Goal: Information Seeking & Learning: Learn about a topic

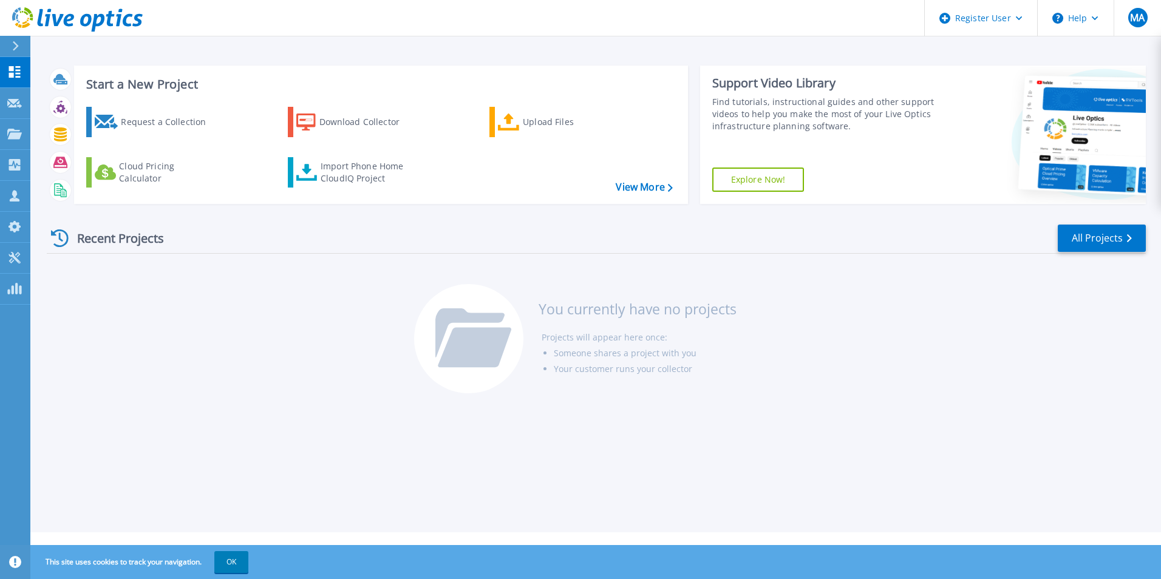
click at [21, 48] on div at bounding box center [20, 46] width 19 height 21
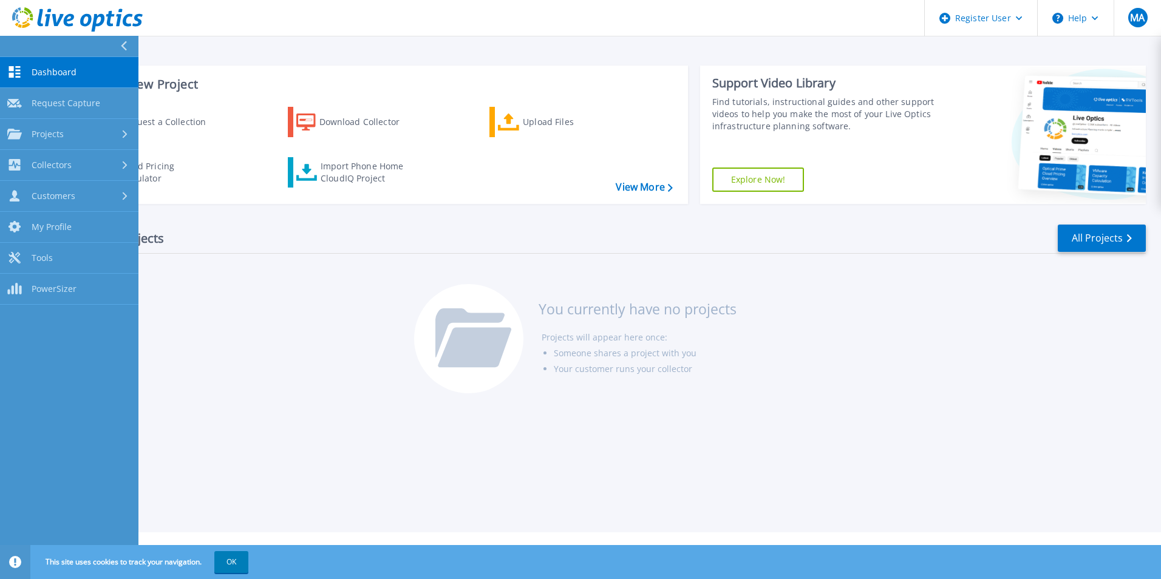
click at [347, 27] on header "Register User Help MA Dell User Mikael Avila Mikael.Avila@Dell.com Dell My Prof…" at bounding box center [580, 18] width 1161 height 36
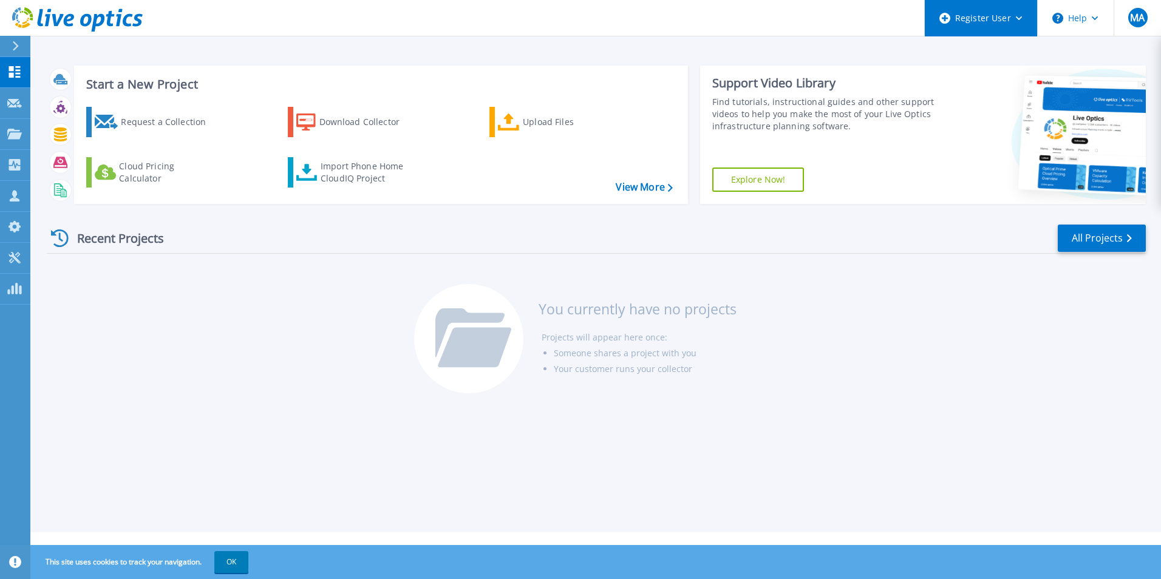
click at [991, 26] on div "Register User" at bounding box center [981, 18] width 112 height 36
click at [1068, 230] on link "All Projects" at bounding box center [1102, 238] width 88 height 27
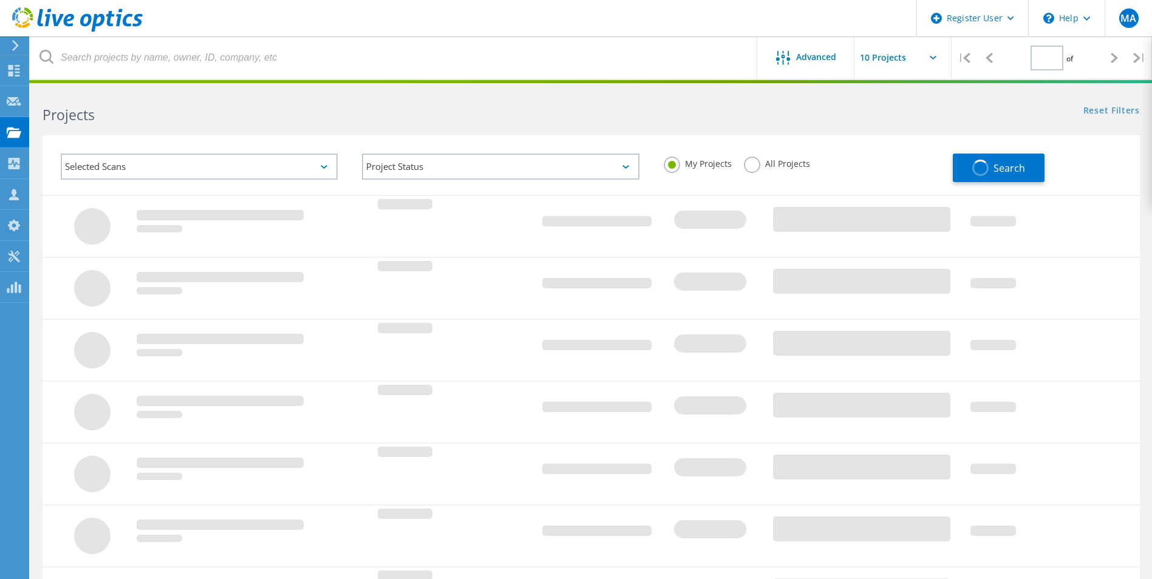
type input "1"
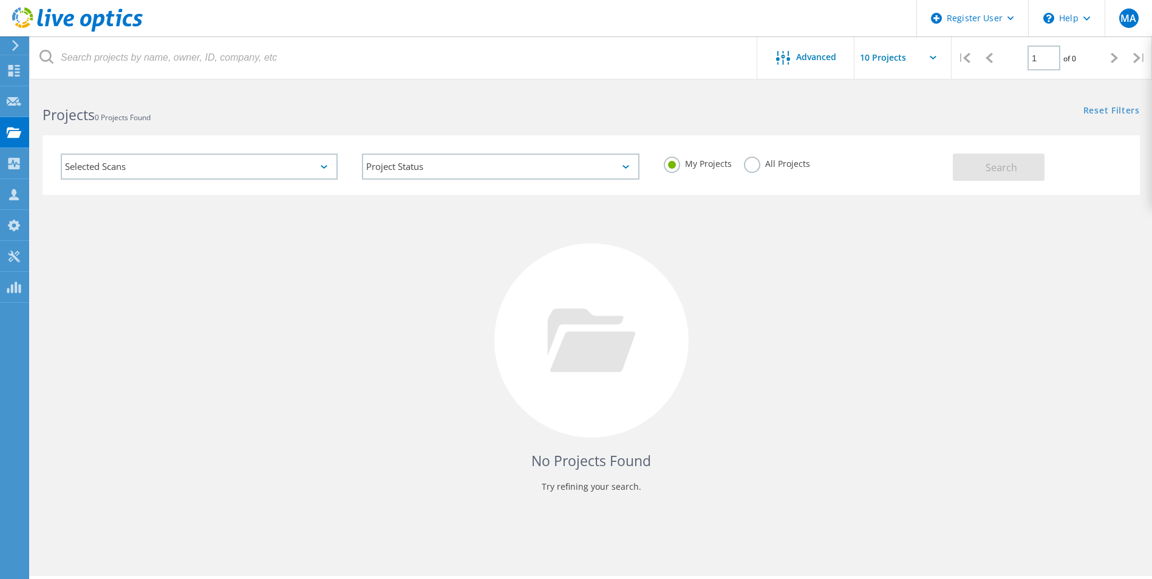
click at [175, 167] on div "Selected Scans" at bounding box center [199, 167] width 277 height 26
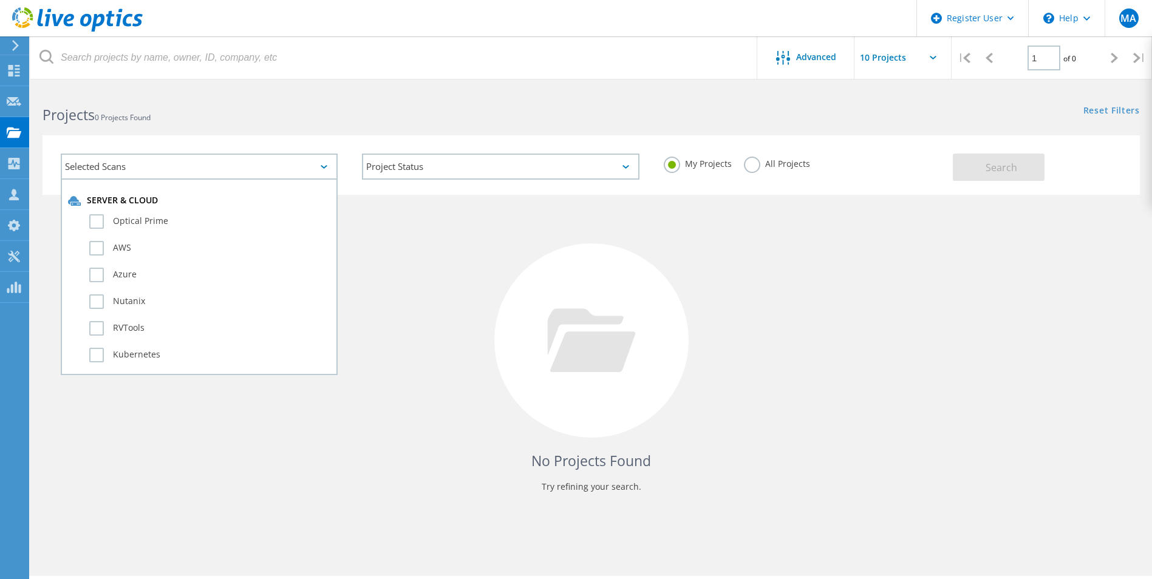
click at [213, 115] on h2 "Projects 0 Projects Found" at bounding box center [311, 115] width 536 height 20
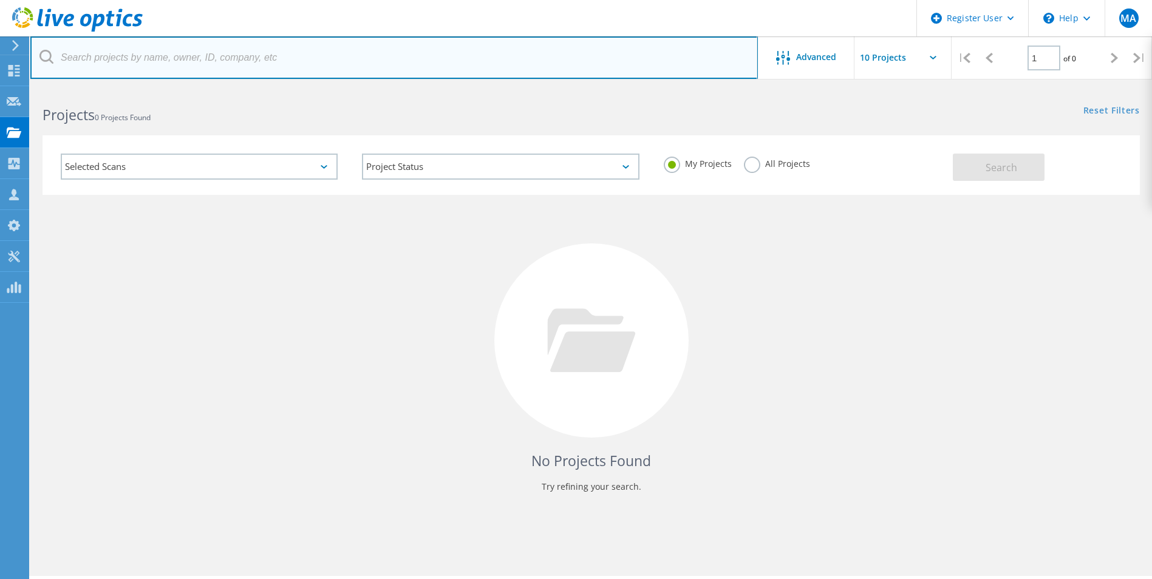
click at [151, 72] on input "text" at bounding box center [393, 57] width 727 height 43
paste input "3016340"
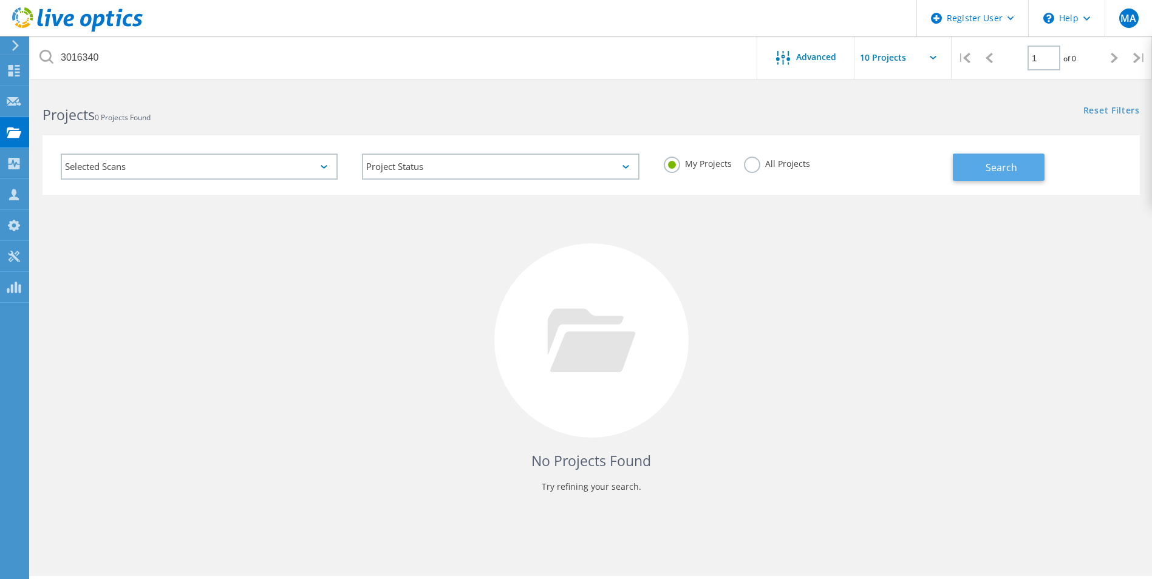
click at [982, 168] on button "Search" at bounding box center [999, 167] width 92 height 27
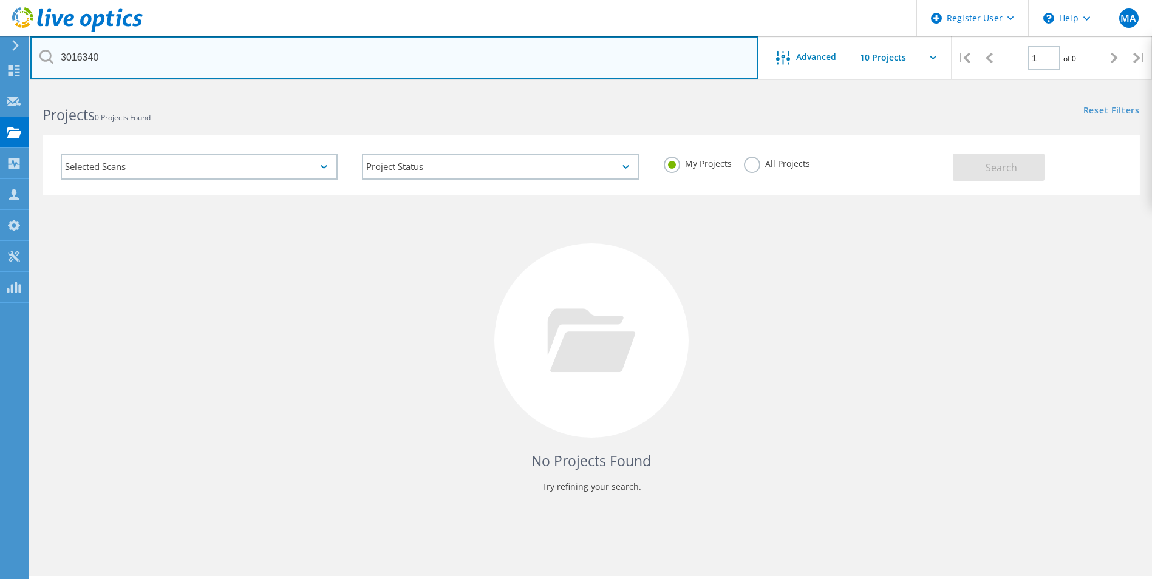
click at [121, 63] on input "3016340" at bounding box center [393, 57] width 727 height 43
type input "3016340"
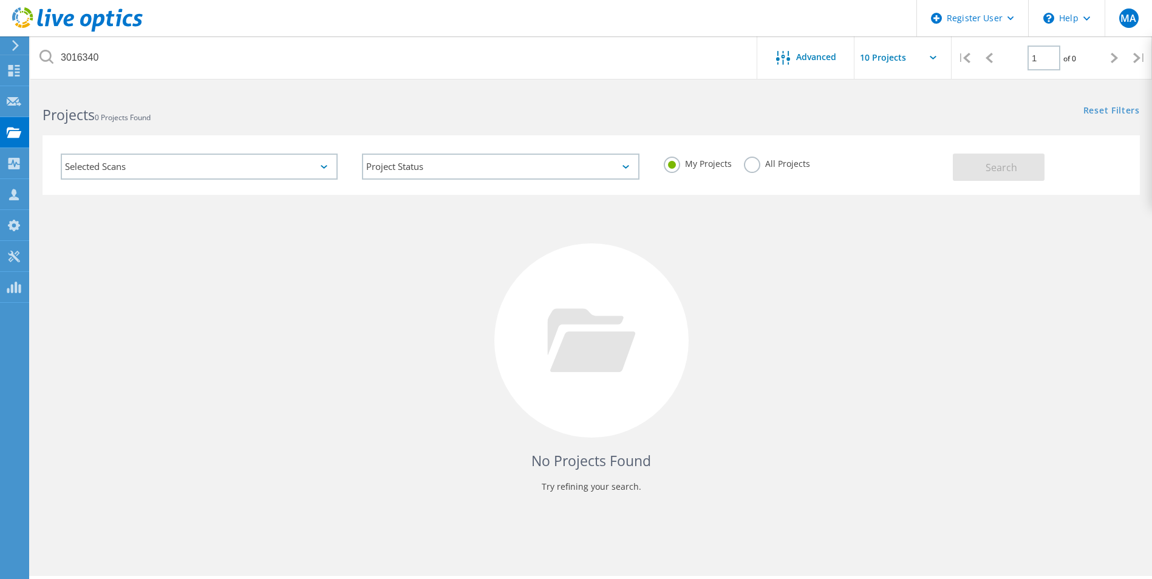
click at [744, 163] on label "All Projects" at bounding box center [777, 163] width 66 height 12
click at [0, 0] on input "All Projects" at bounding box center [0, 0] width 0 height 0
click at [981, 175] on button "Search" at bounding box center [999, 167] width 92 height 27
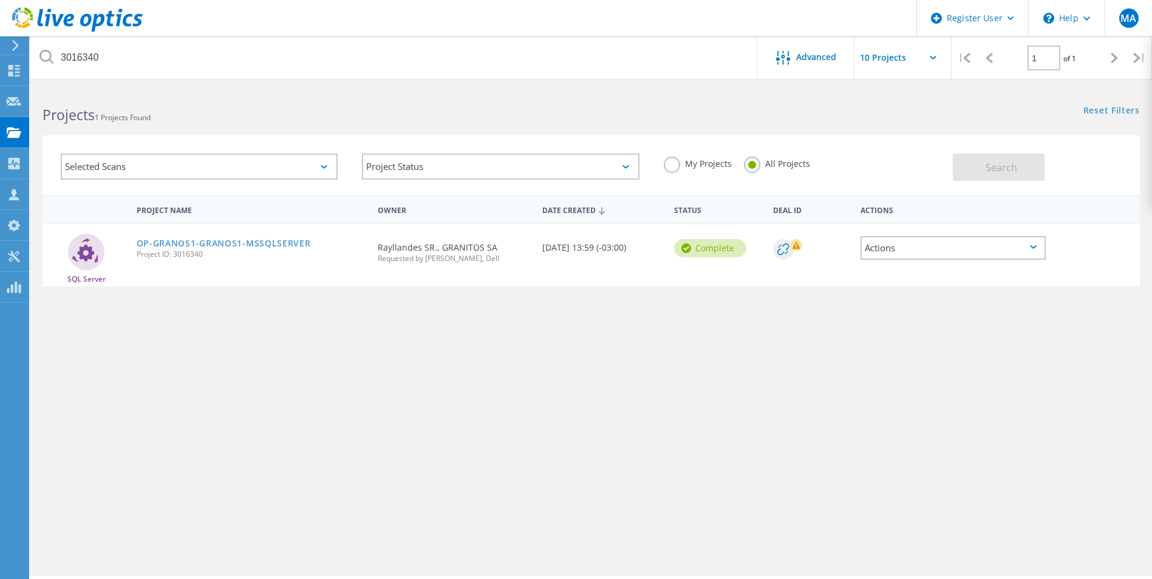
click at [916, 251] on div "Actions" at bounding box center [952, 248] width 185 height 24
click at [770, 292] on div "Project Name Owner Date Created Status Deal Id Actions SQL Server OP-GRANOS1-GR…" at bounding box center [591, 353] width 1097 height 316
click at [200, 243] on link "OP-GRANOS1-GRANOS1-MSSQLSERVER" at bounding box center [224, 243] width 174 height 9
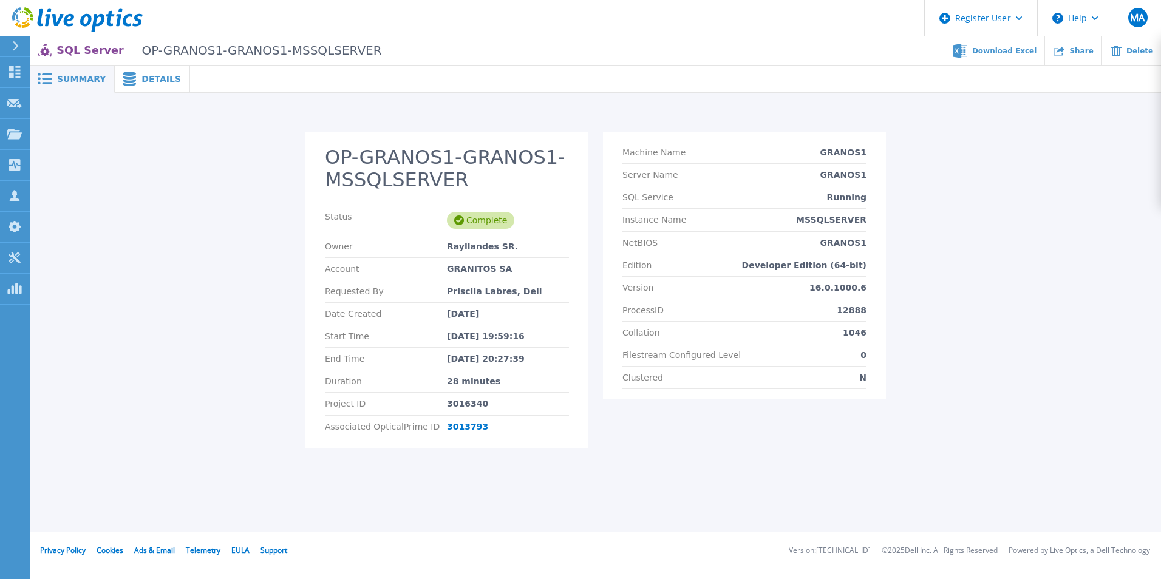
click at [146, 83] on span "Details" at bounding box center [160, 79] width 39 height 9
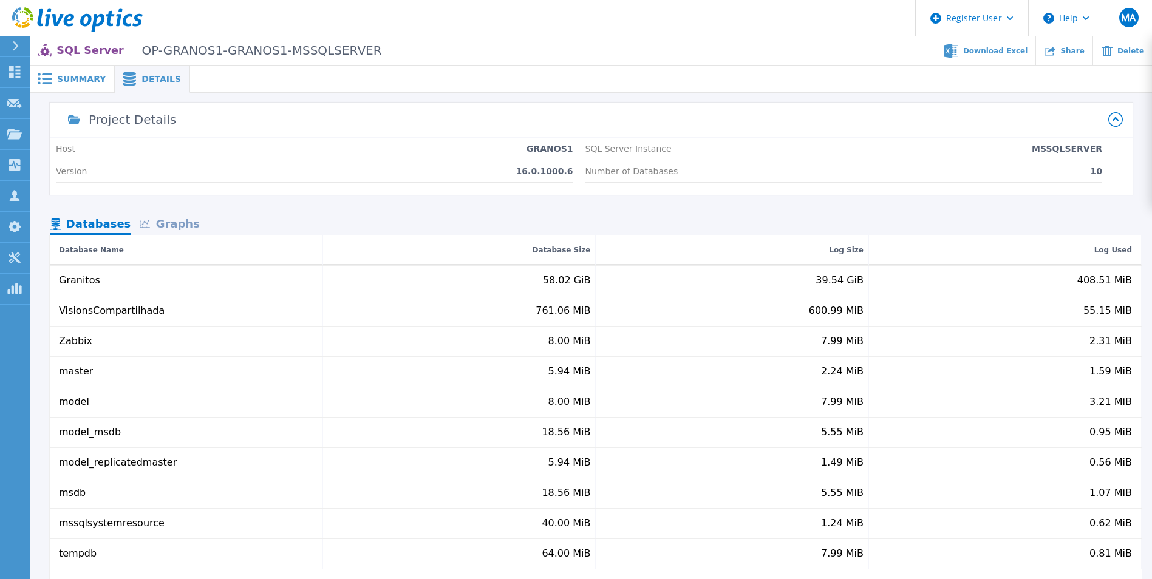
click at [46, 82] on icon at bounding box center [45, 79] width 15 height 12
